Goal: Transaction & Acquisition: Subscribe to service/newsletter

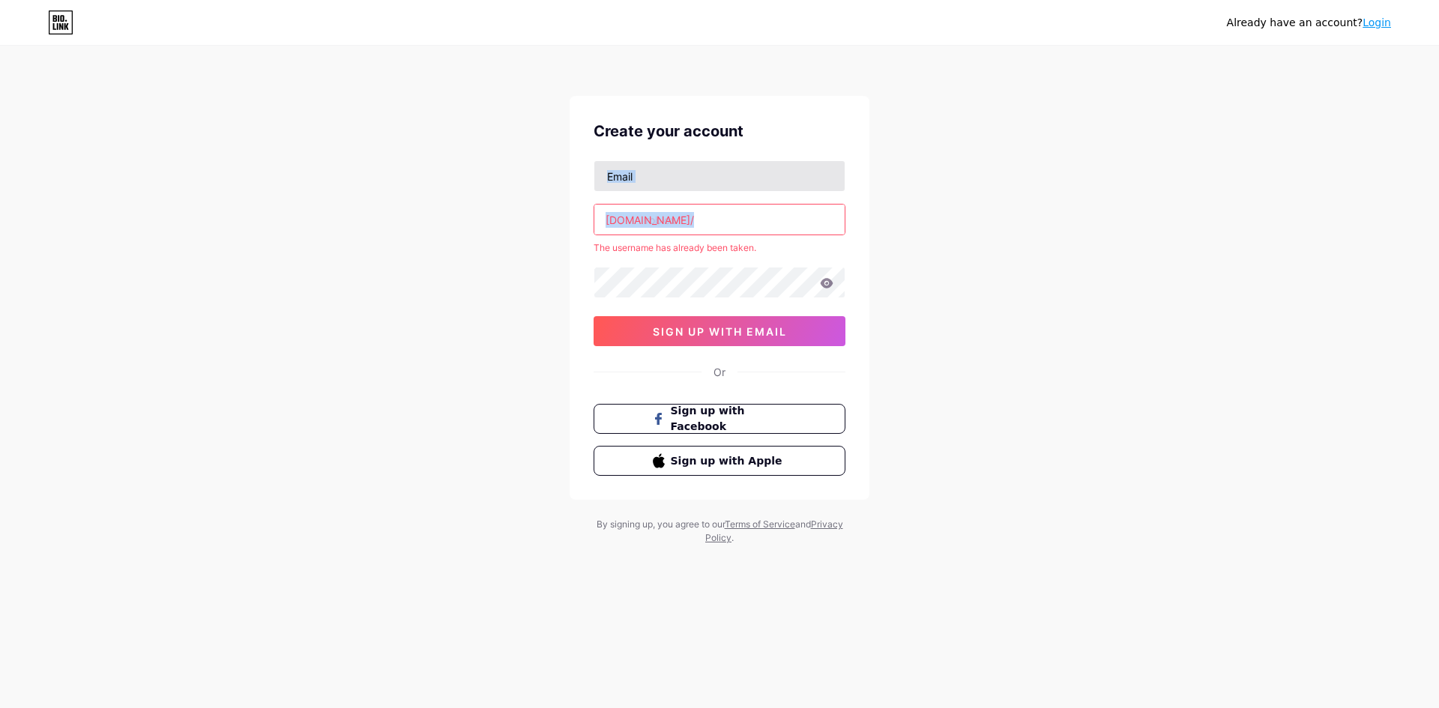
drag, startPoint x: 645, startPoint y: 193, endPoint x: 644, endPoint y: 169, distance: 23.2
click at [645, 190] on div "[DOMAIN_NAME]/ roblox The username has already been taken. sign up with email" at bounding box center [720, 253] width 252 height 186
click at [644, 169] on input "text" at bounding box center [719, 176] width 250 height 30
click at [440, 186] on div "Already have an account? Login Create your account [DOMAIN_NAME]/ roblox The us…" at bounding box center [719, 296] width 1439 height 593
click at [656, 211] on input "roblox" at bounding box center [719, 220] width 250 height 30
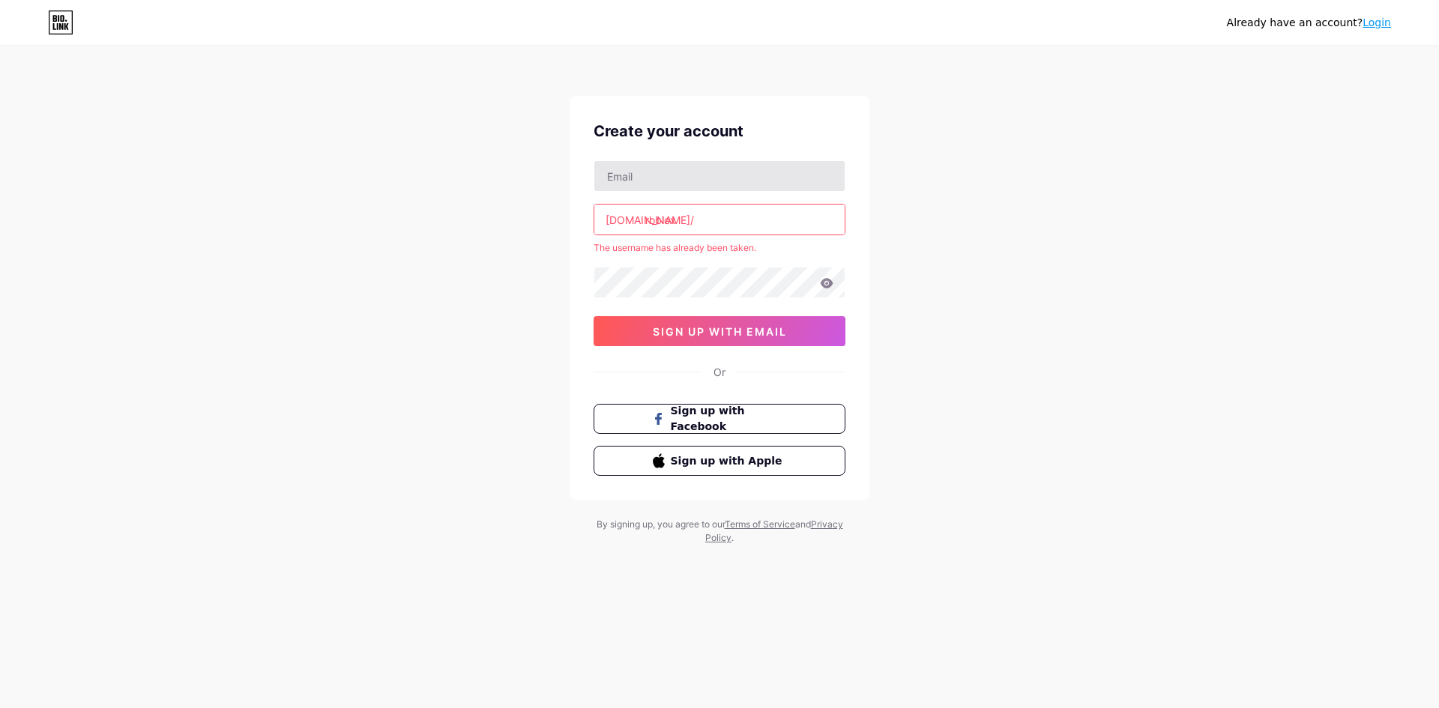
drag, startPoint x: 719, startPoint y: 217, endPoint x: 750, endPoint y: 169, distance: 56.8
click at [549, 216] on div "Already have an account? Login Create your account [DOMAIN_NAME]/ roblox The us…" at bounding box center [719, 296] width 1439 height 593
drag, startPoint x: 751, startPoint y: 157, endPoint x: 726, endPoint y: 174, distance: 30.8
click at [750, 157] on div "Create your account [DOMAIN_NAME]/ roblox The username has already been taken. …" at bounding box center [720, 298] width 300 height 404
click at [720, 179] on input "text" at bounding box center [719, 176] width 250 height 30
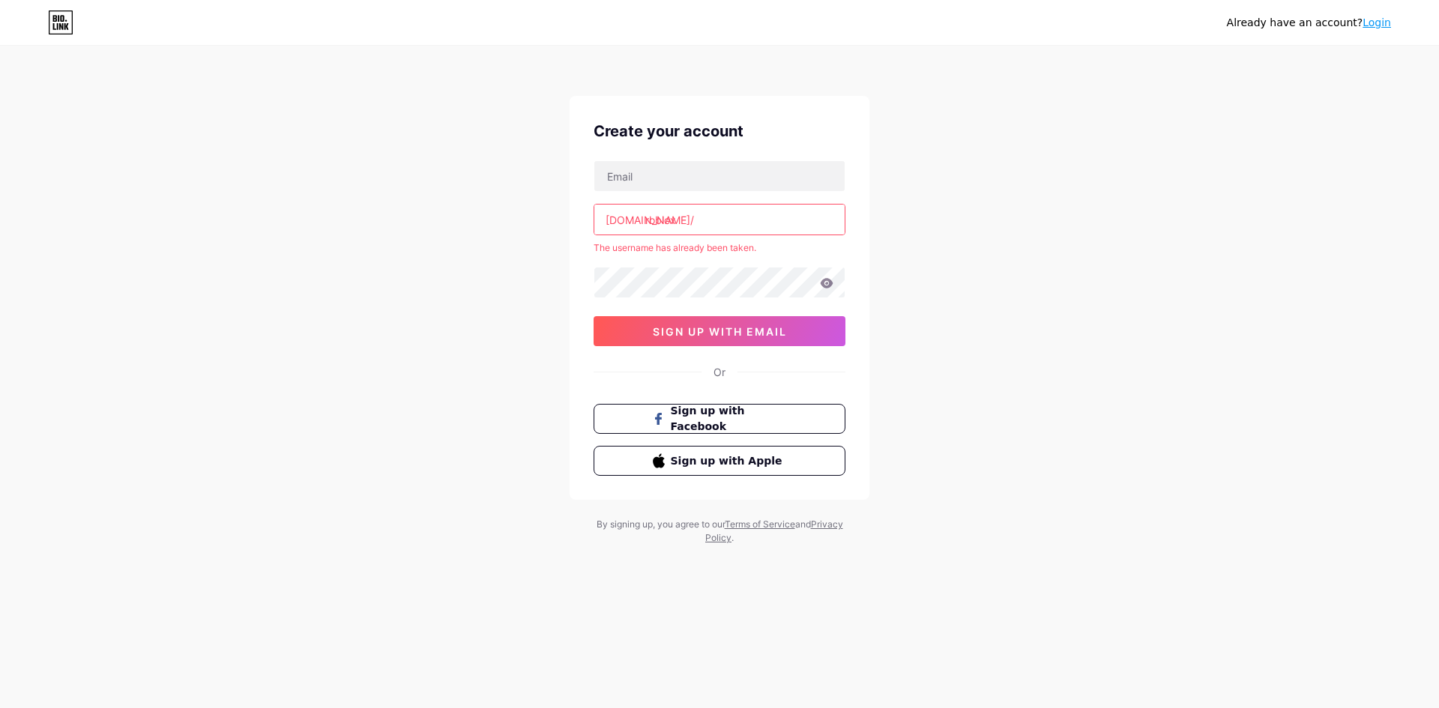
click at [726, 191] on div at bounding box center [720, 175] width 252 height 31
click at [722, 183] on input "text" at bounding box center [719, 176] width 250 height 30
type input "[EMAIL_ADDRESS][DOMAIN_NAME]"
drag, startPoint x: 1400, startPoint y: 0, endPoint x: 1058, endPoint y: 79, distance: 351.5
click at [1065, 70] on div "Already have an account? Login Create your account [EMAIL_ADDRESS][DOMAIN_NAME]…" at bounding box center [719, 296] width 1439 height 593
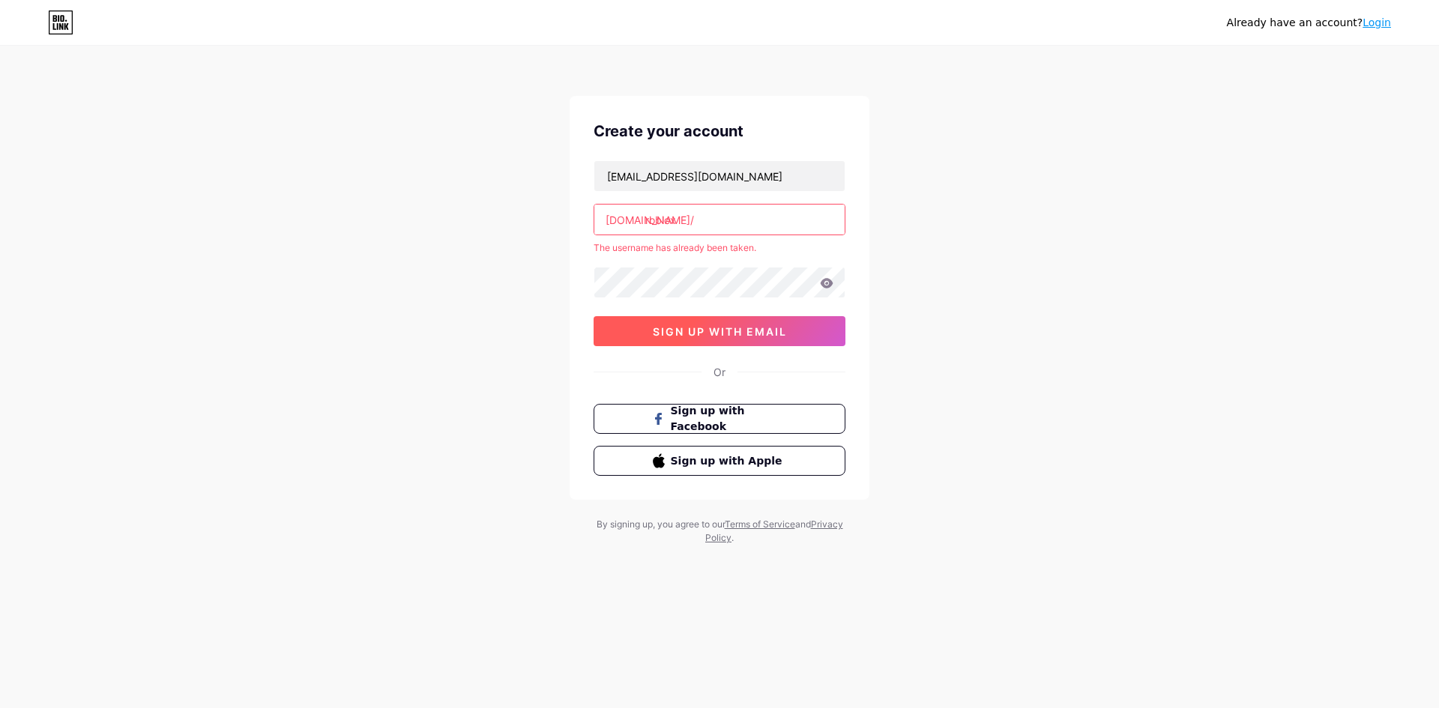
click at [765, 333] on span "sign up with email" at bounding box center [720, 331] width 134 height 13
click at [753, 326] on span "sign up with email" at bounding box center [720, 331] width 134 height 13
click at [727, 217] on input "roblox" at bounding box center [719, 220] width 250 height 30
type input "r"
type input "gggg"
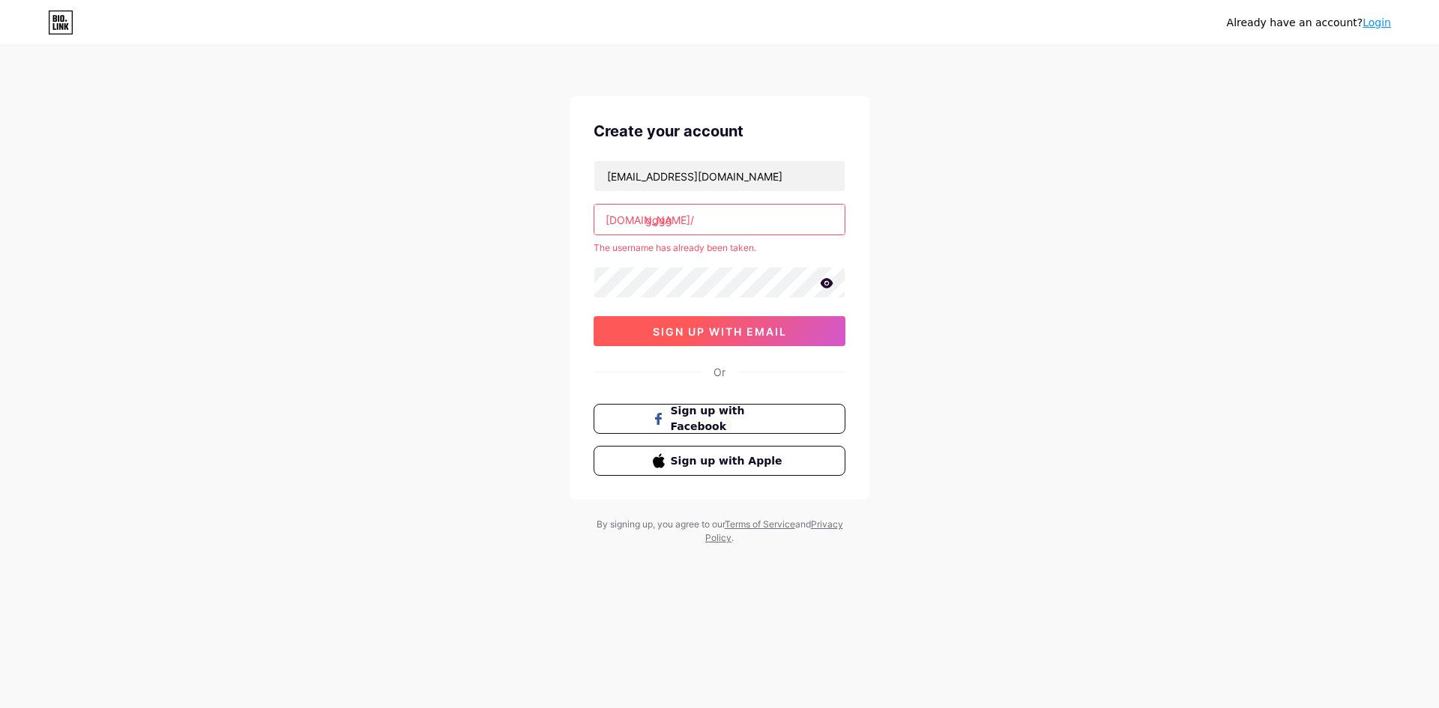
click at [722, 320] on button "sign up with email" at bounding box center [720, 331] width 252 height 30
drag, startPoint x: 722, startPoint y: 223, endPoint x: 545, endPoint y: 223, distance: 176.9
click at [548, 224] on div "Already have an account? Login Create your account [EMAIL_ADDRESS][DOMAIN_NAME]…" at bounding box center [719, 296] width 1439 height 593
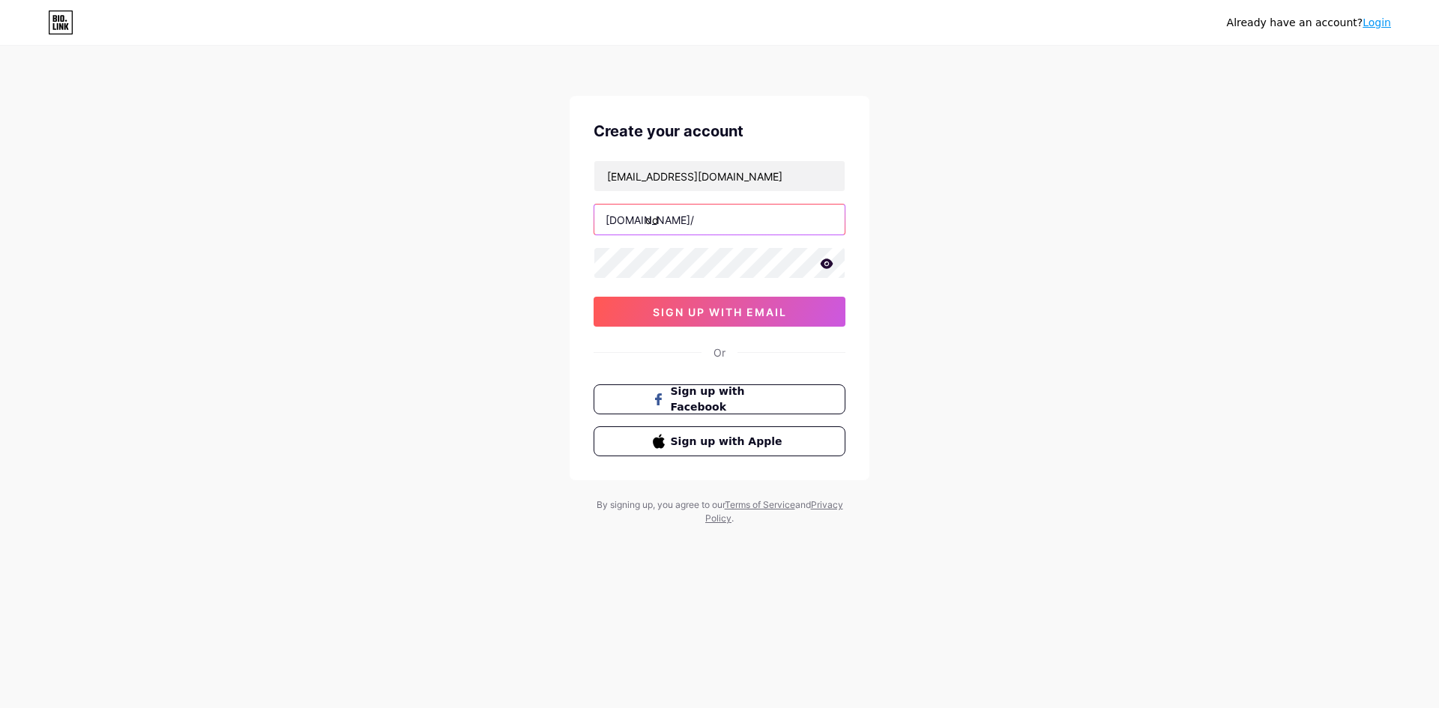
type input "d"
type input "zzzfffgghh"
click at [729, 306] on span "sign up with email" at bounding box center [720, 312] width 134 height 13
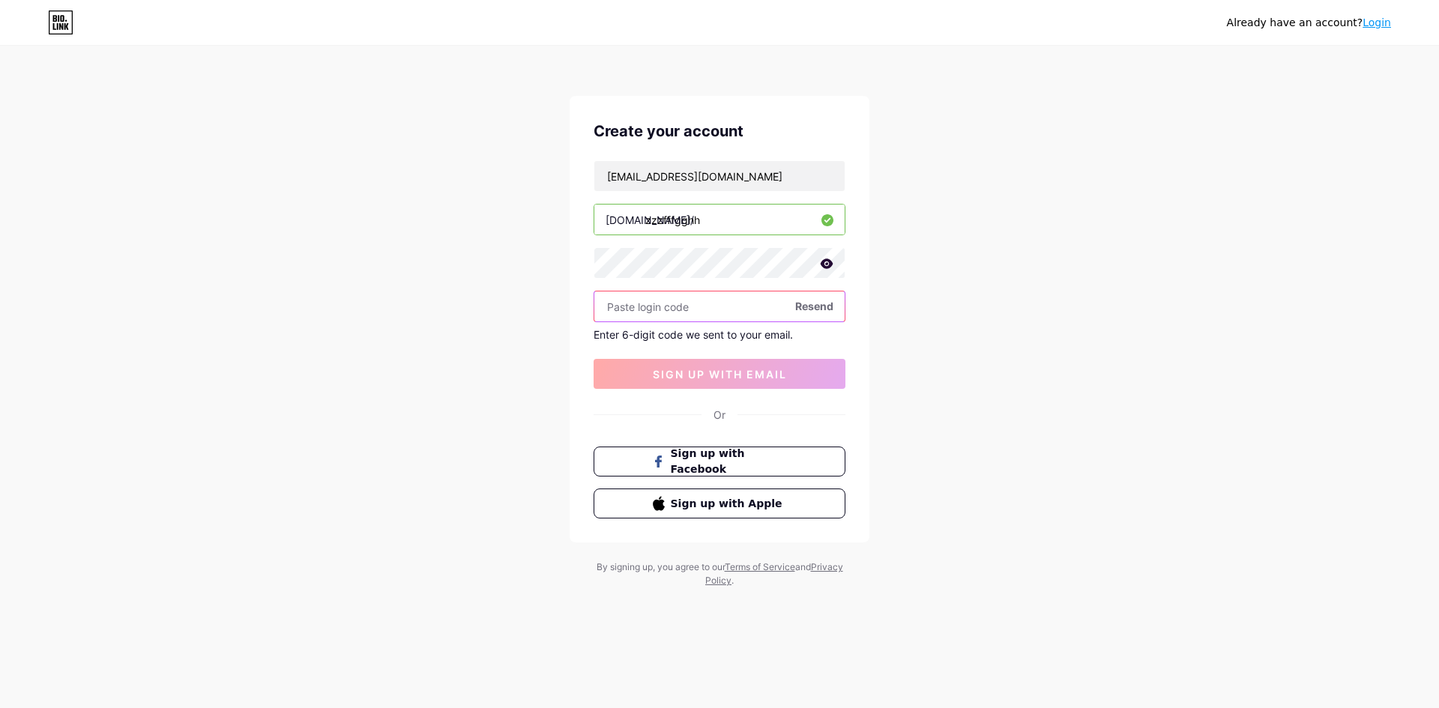
click at [727, 321] on input "text" at bounding box center [719, 307] width 250 height 30
paste input "528742"
type input "528742"
click at [669, 374] on span "sign up with email" at bounding box center [720, 374] width 134 height 13
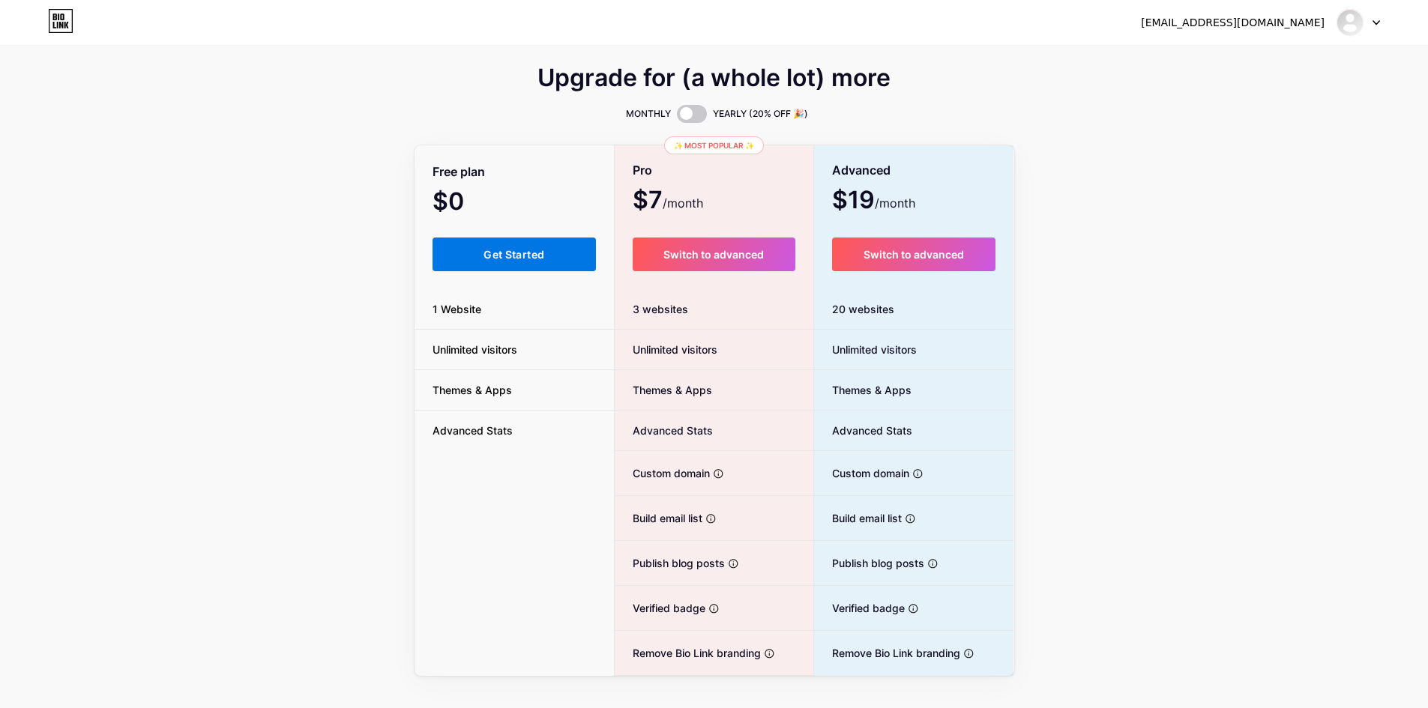
click at [543, 262] on button "Get Started" at bounding box center [515, 255] width 164 height 34
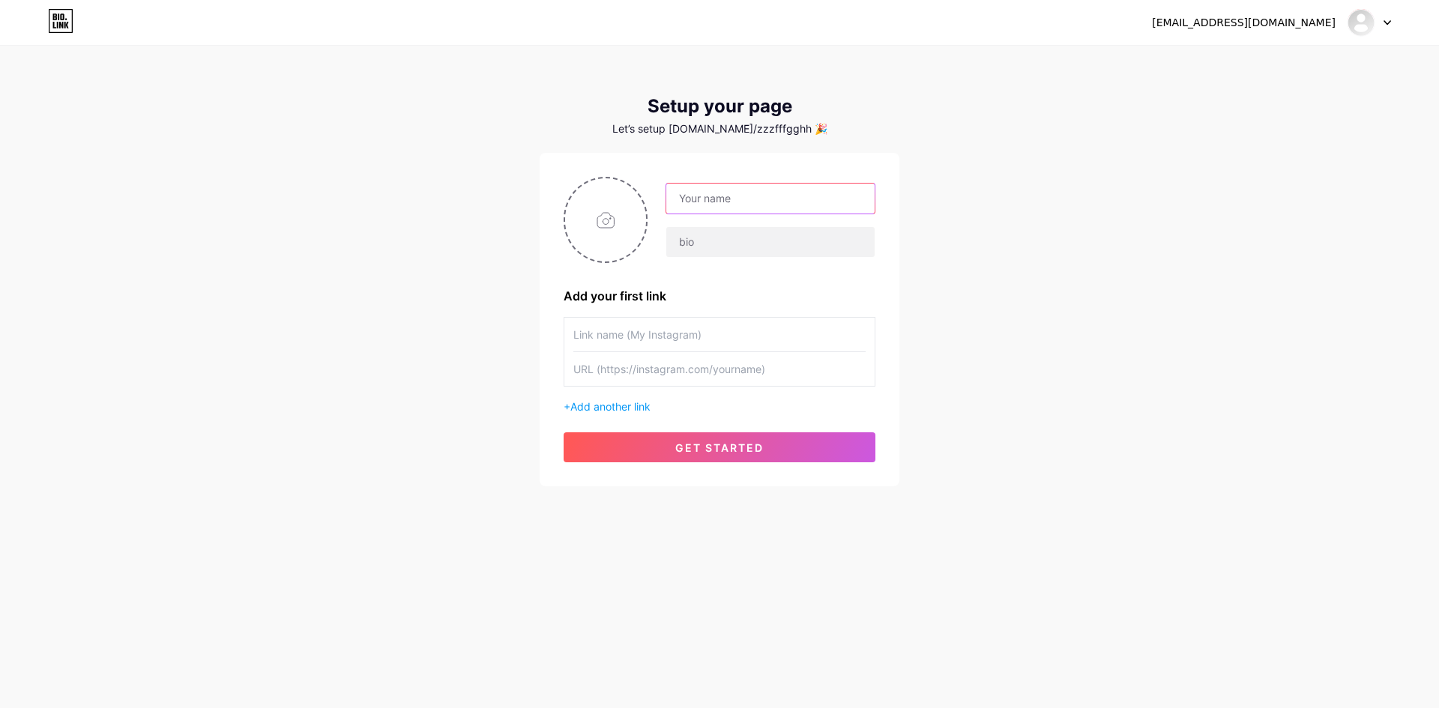
click at [721, 199] on input "text" at bounding box center [770, 199] width 208 height 30
drag, startPoint x: 633, startPoint y: 181, endPoint x: 630, endPoint y: 194, distance: 13.3
click at [630, 192] on input "file" at bounding box center [605, 219] width 81 height 83
click at [642, 350] on input "text" at bounding box center [719, 335] width 292 height 34
